Goal: Information Seeking & Learning: Learn about a topic

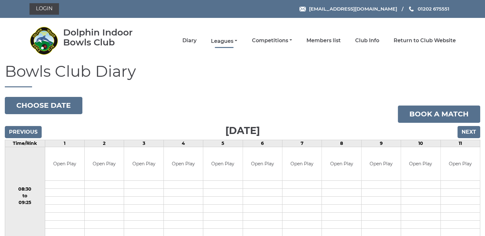
click at [221, 39] on link "Leagues" at bounding box center [224, 41] width 26 height 7
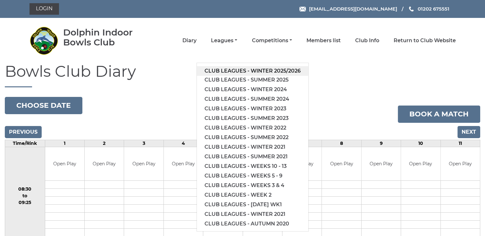
click at [235, 70] on link "Club leagues - Winter 2025/2026" at bounding box center [252, 71] width 111 height 10
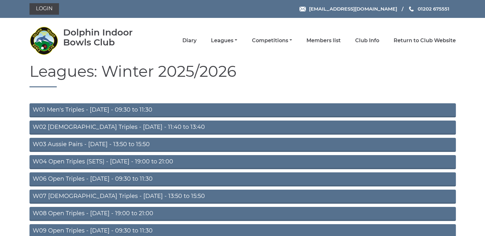
click at [151, 160] on link "W04 Open Triples (SETS) - Monday - 19:00 to 21:00" at bounding box center [242, 162] width 426 height 14
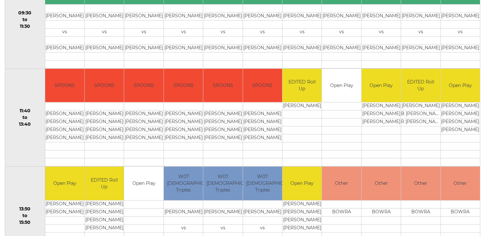
scroll to position [35, 0]
